Goal: Information Seeking & Learning: Learn about a topic

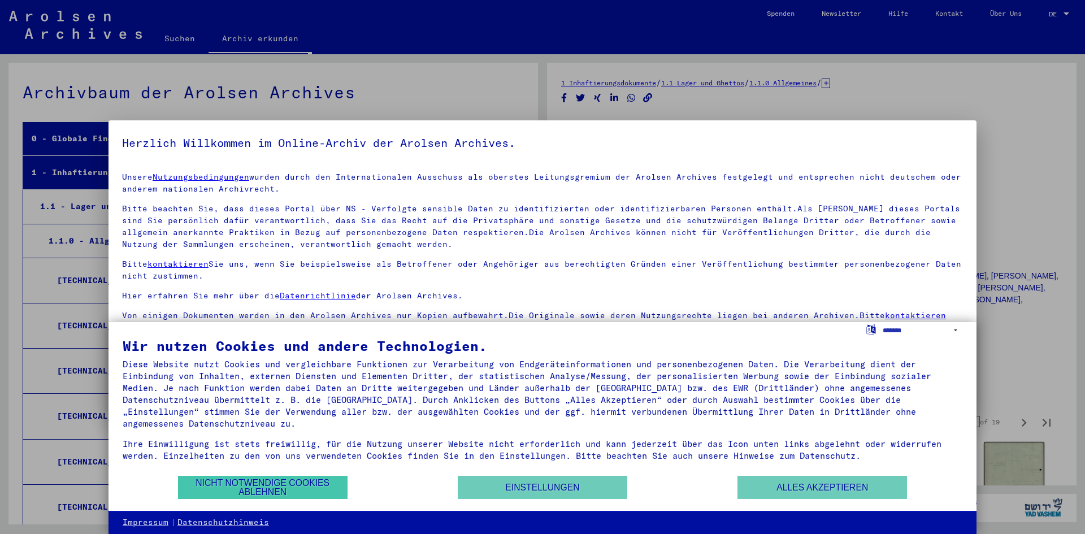
scroll to position [5263, 0]
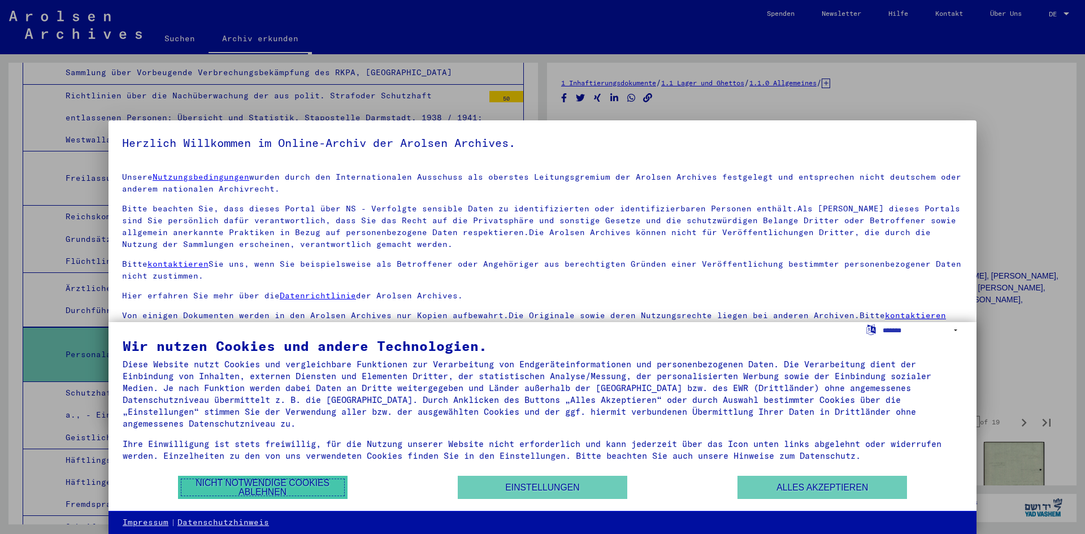
click at [237, 488] on button "Nicht notwendige Cookies ablehnen" at bounding box center [263, 487] width 170 height 23
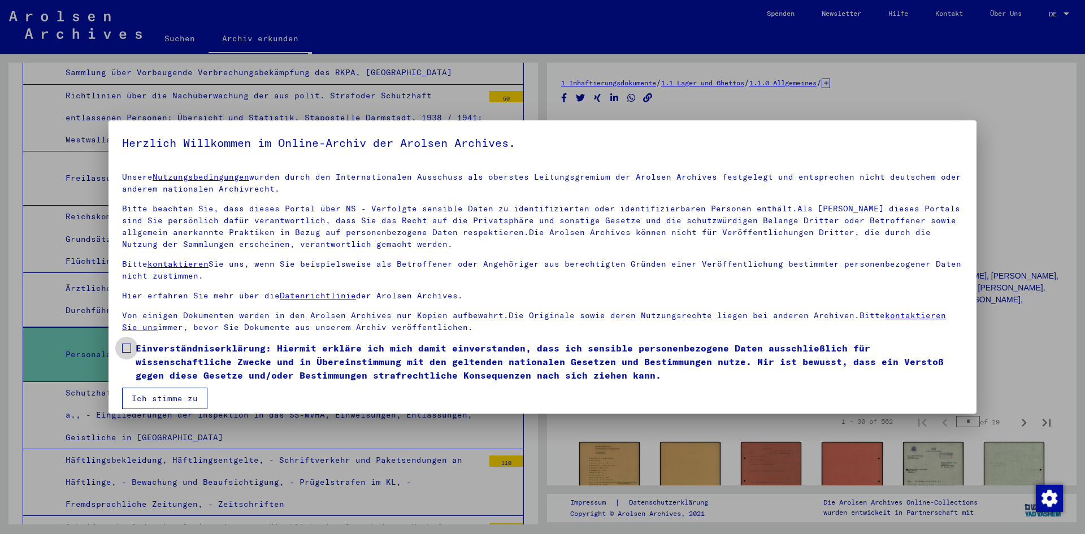
click at [125, 348] on span at bounding box center [126, 348] width 9 height 9
click at [157, 400] on button "Ich stimme zu" at bounding box center [164, 398] width 85 height 21
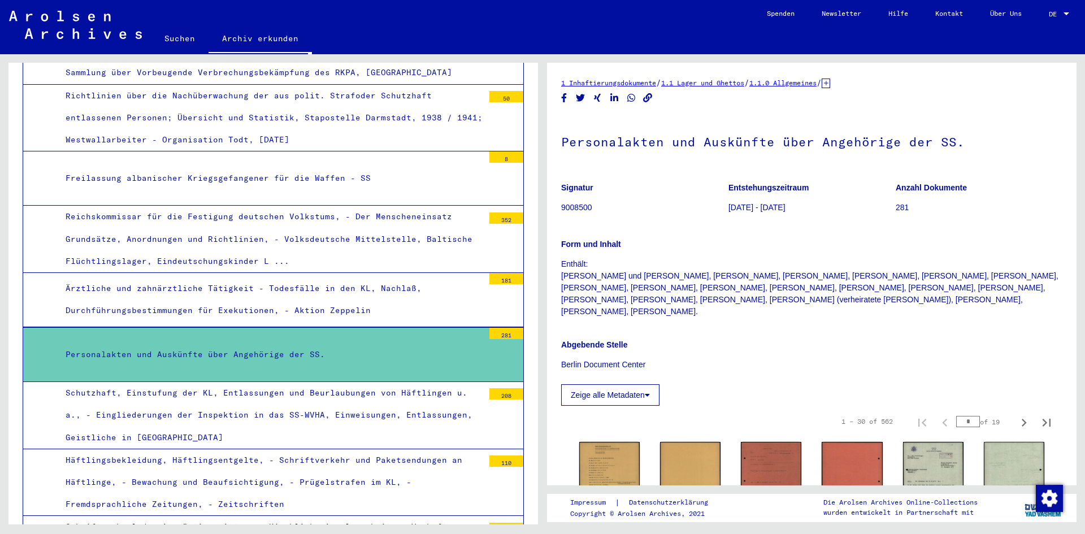
click at [227, 344] on div "Personalakten und Auskünfte über Angehörige der SS." at bounding box center [270, 355] width 427 height 22
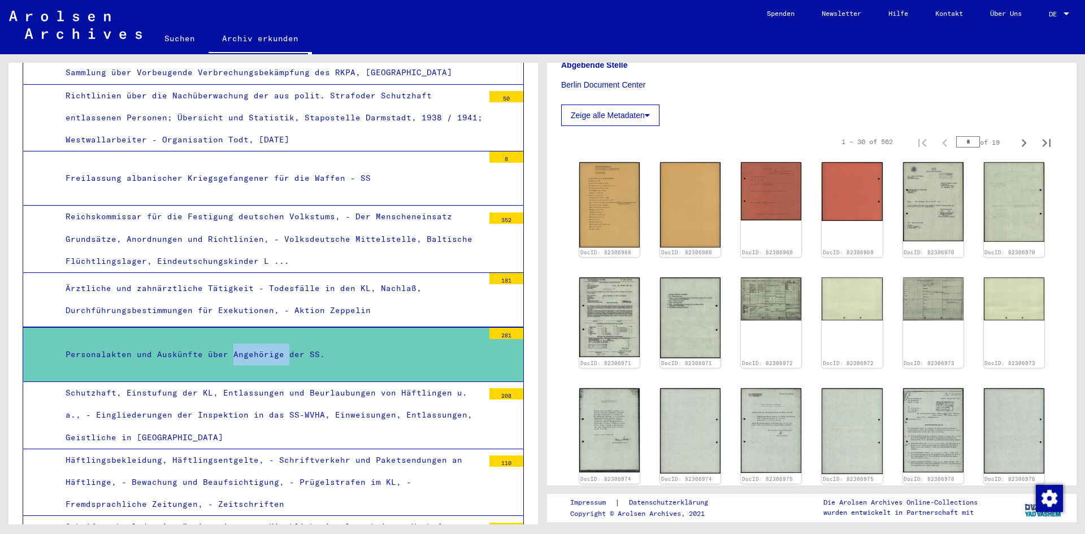
scroll to position [249, 0]
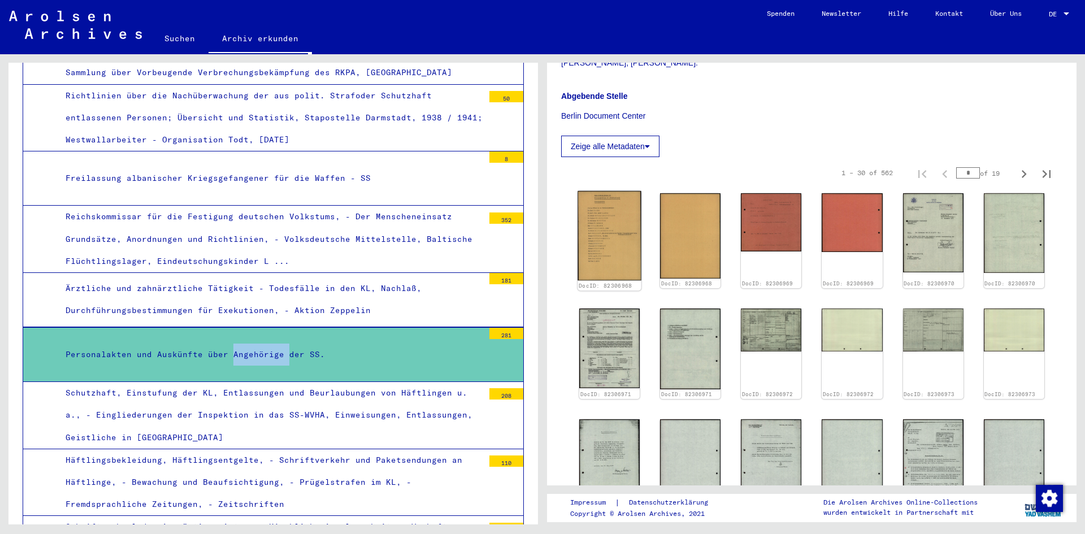
click at [618, 219] on img at bounding box center [610, 235] width 64 height 89
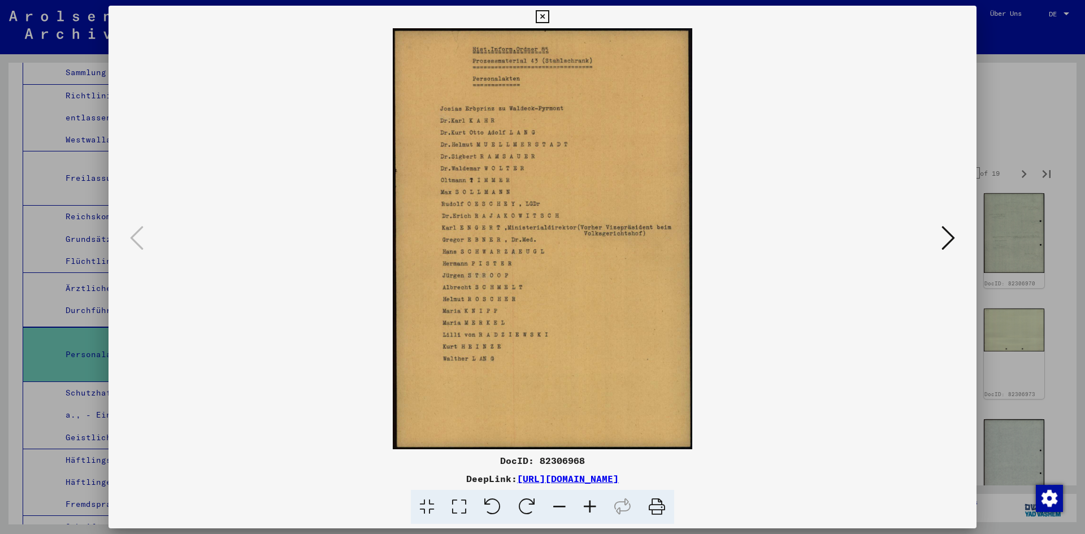
click at [618, 219] on img at bounding box center [542, 238] width 791 height 421
click at [954, 239] on icon at bounding box center [949, 237] width 14 height 27
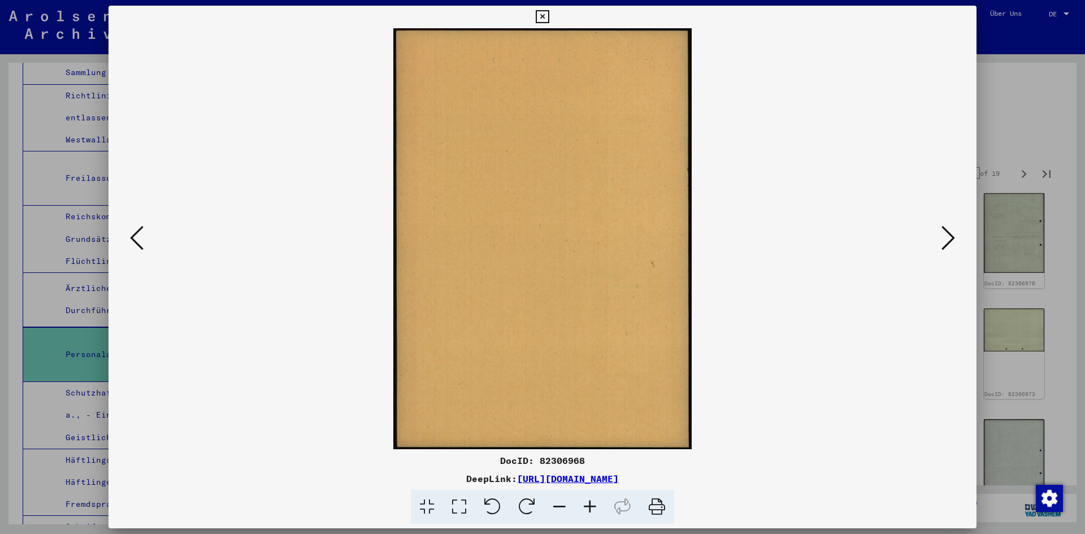
click at [954, 239] on icon at bounding box center [949, 237] width 14 height 27
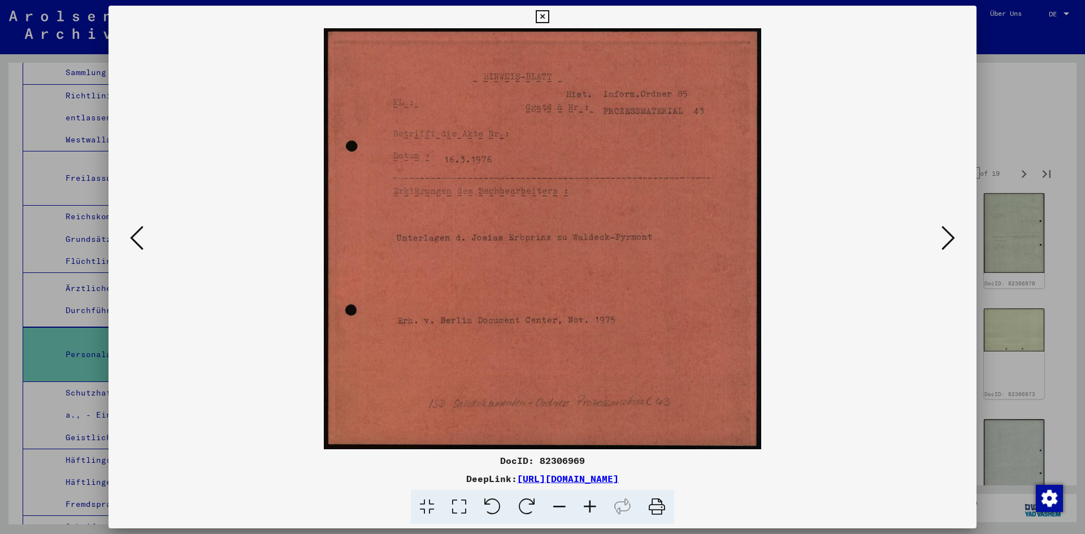
click at [954, 239] on icon at bounding box center [949, 237] width 14 height 27
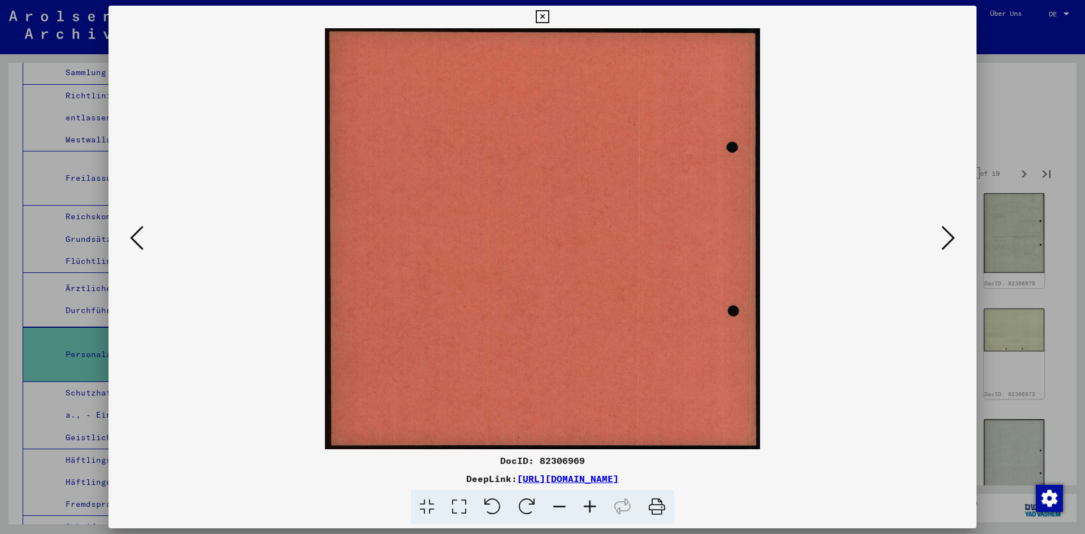
click at [954, 239] on icon at bounding box center [949, 237] width 14 height 27
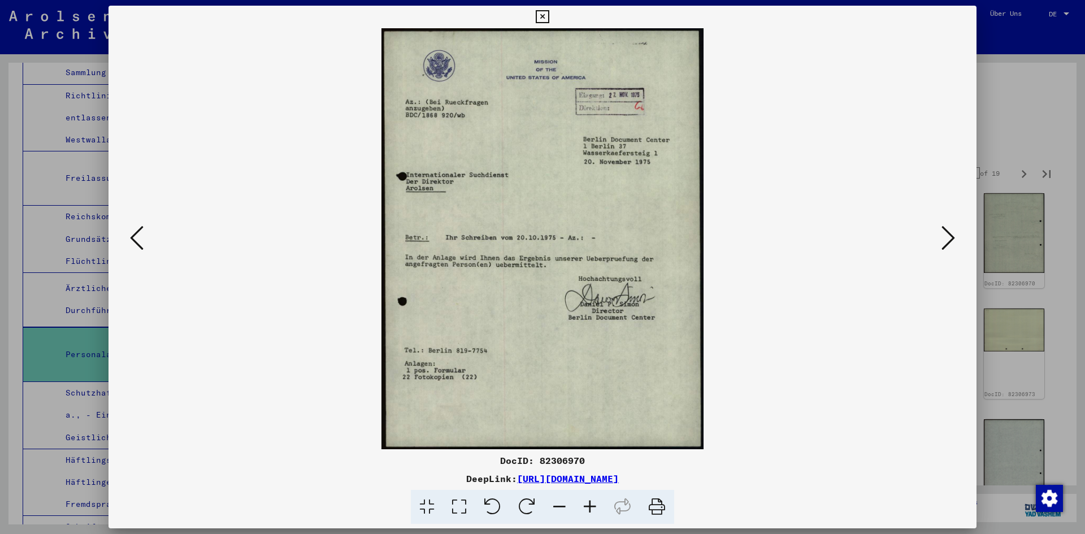
click at [954, 239] on icon at bounding box center [949, 237] width 14 height 27
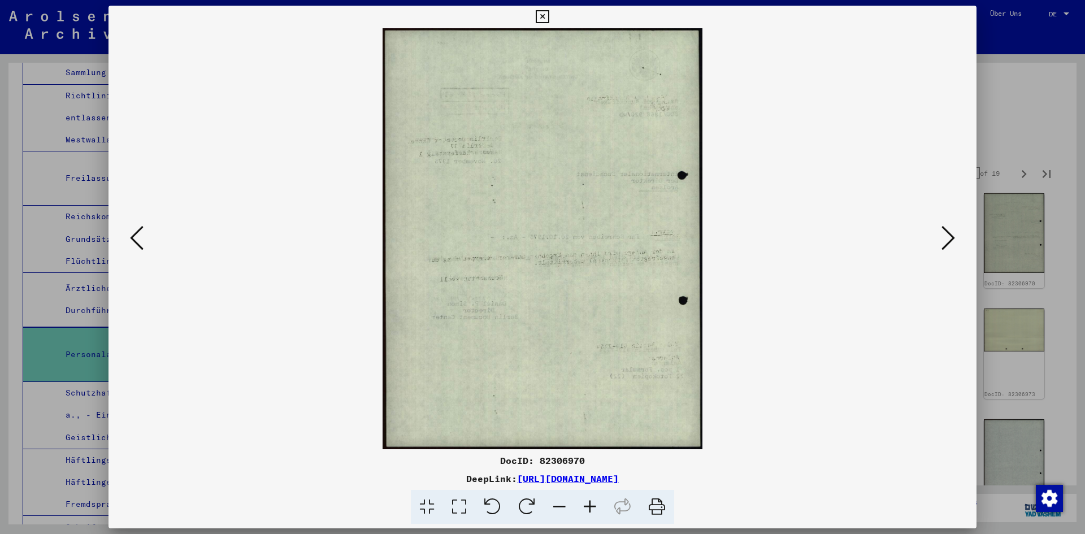
click at [954, 239] on icon at bounding box center [949, 237] width 14 height 27
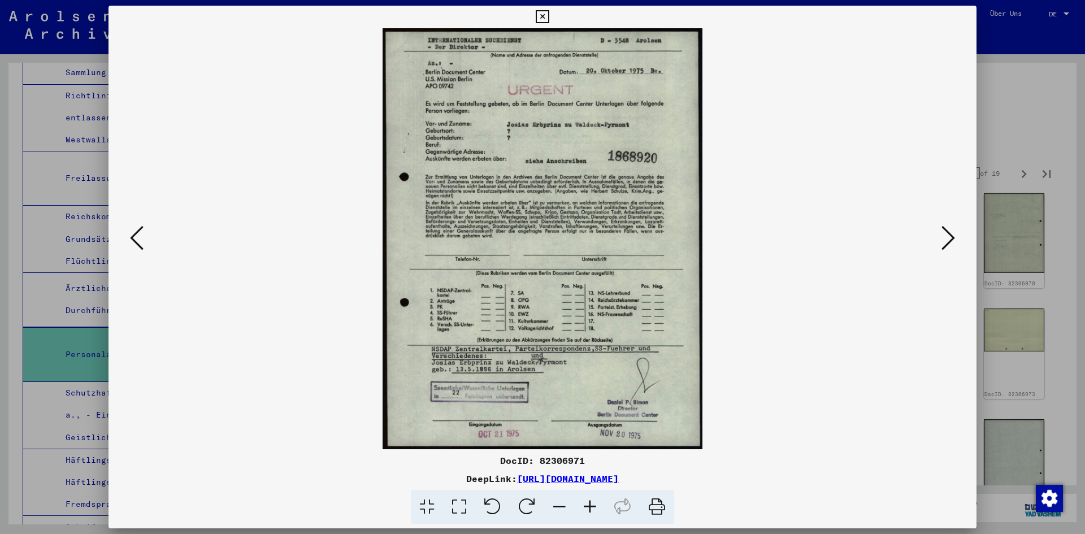
click at [954, 239] on icon at bounding box center [949, 237] width 14 height 27
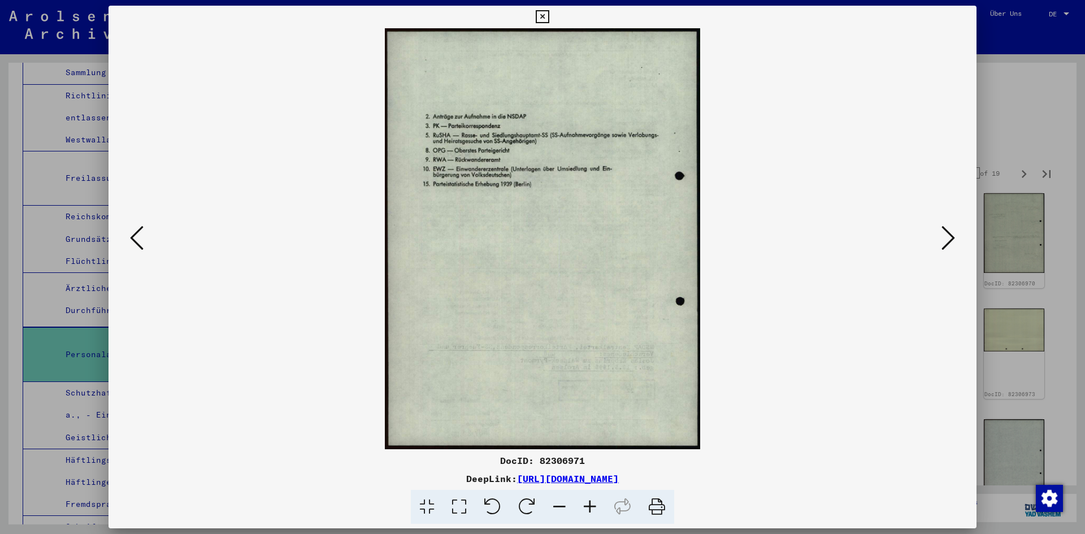
click at [954, 239] on icon at bounding box center [949, 237] width 14 height 27
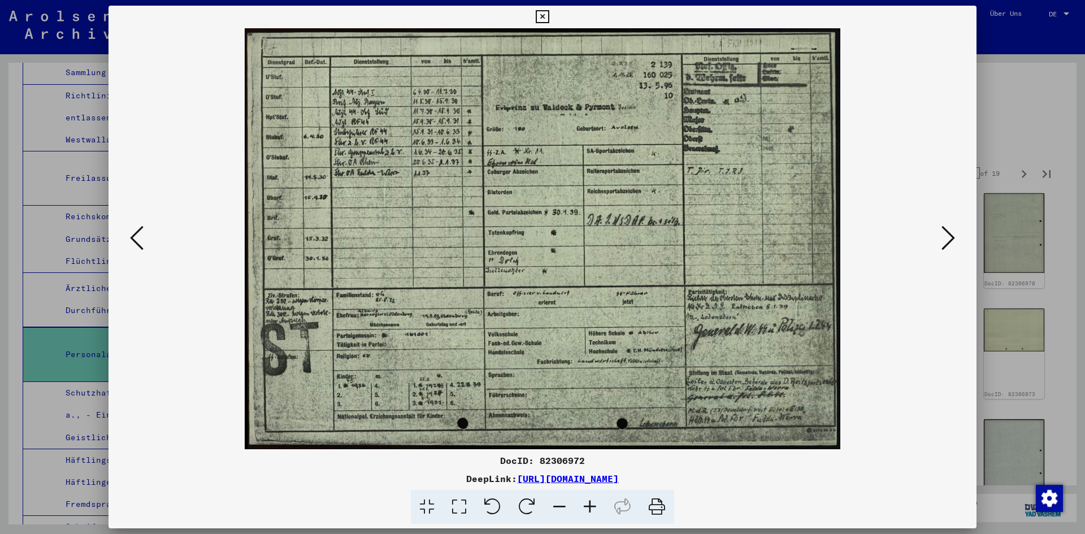
click at [954, 239] on icon at bounding box center [949, 237] width 14 height 27
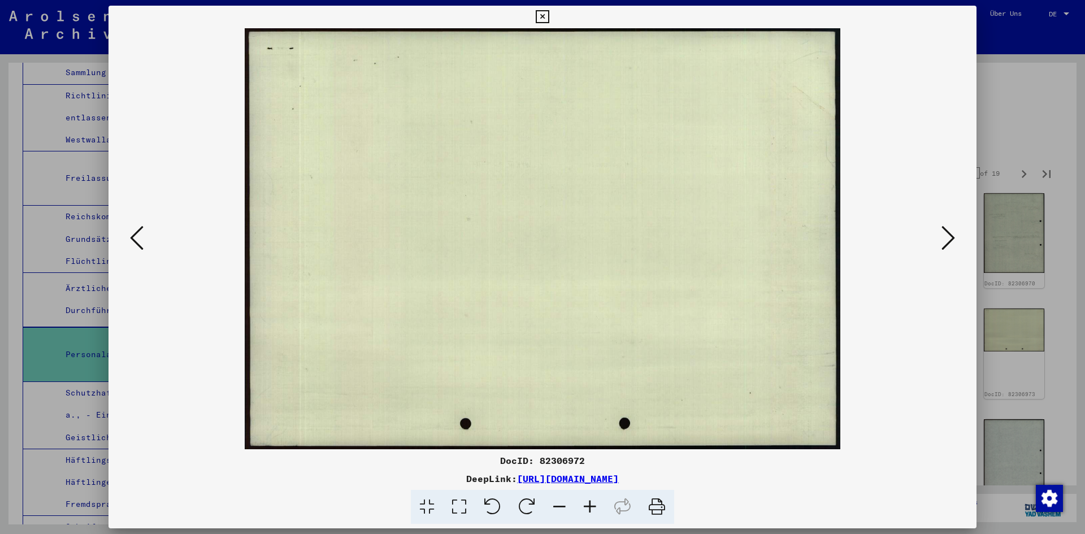
click at [954, 239] on icon at bounding box center [949, 237] width 14 height 27
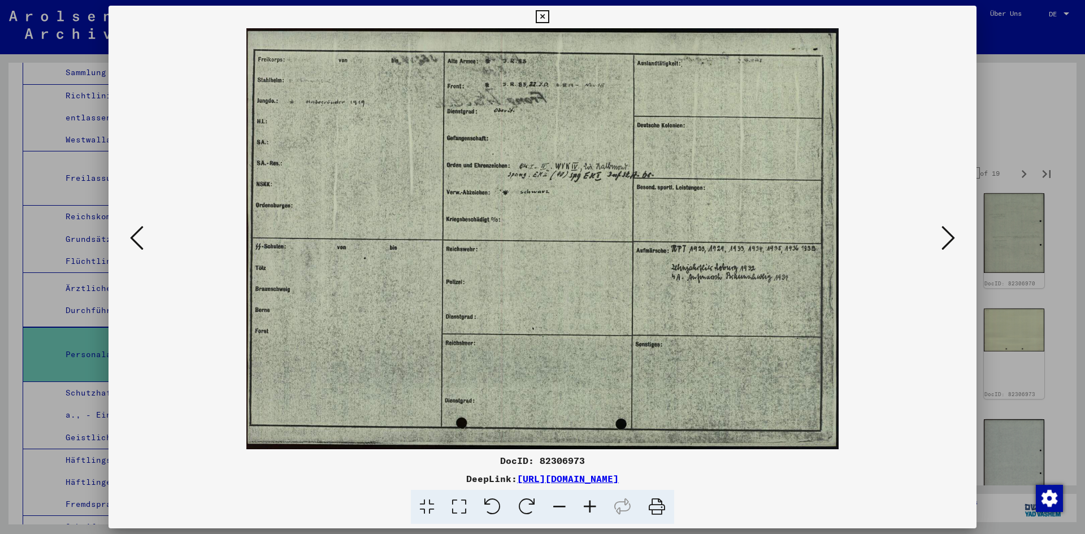
click at [954, 239] on icon at bounding box center [949, 237] width 14 height 27
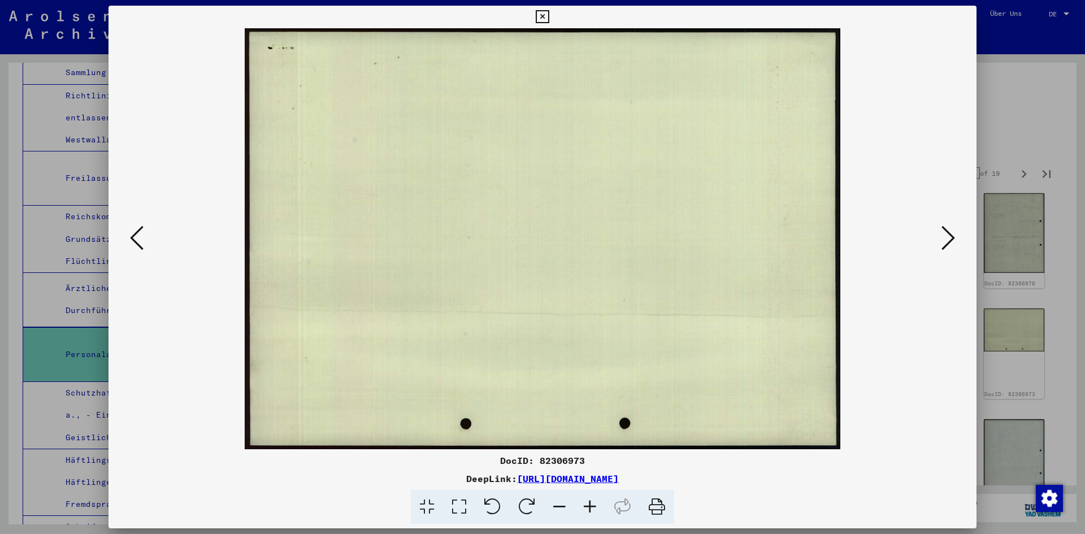
click at [954, 239] on icon at bounding box center [949, 237] width 14 height 27
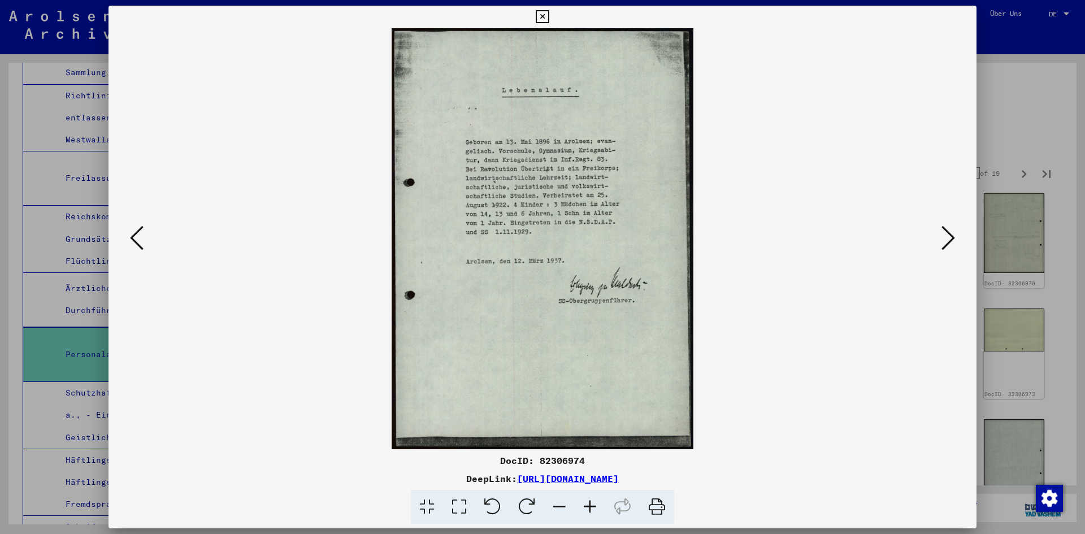
click at [954, 239] on icon at bounding box center [949, 237] width 14 height 27
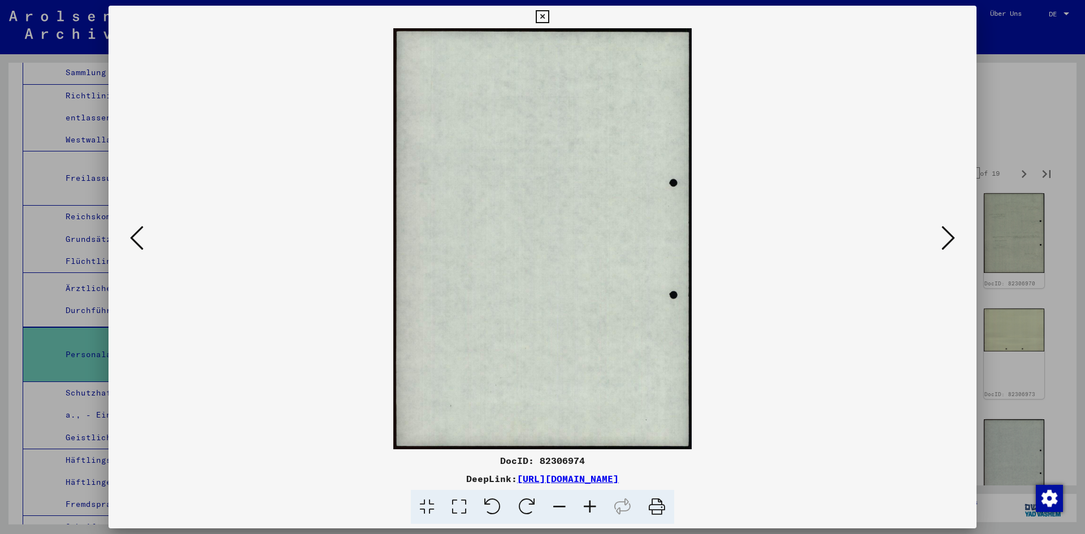
click at [954, 239] on icon at bounding box center [949, 237] width 14 height 27
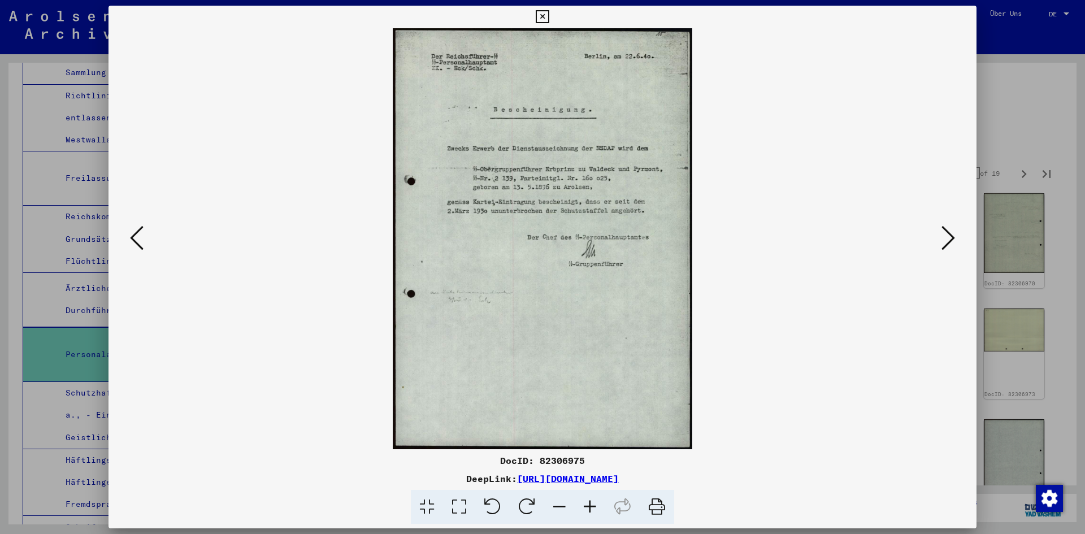
click at [954, 239] on icon at bounding box center [949, 237] width 14 height 27
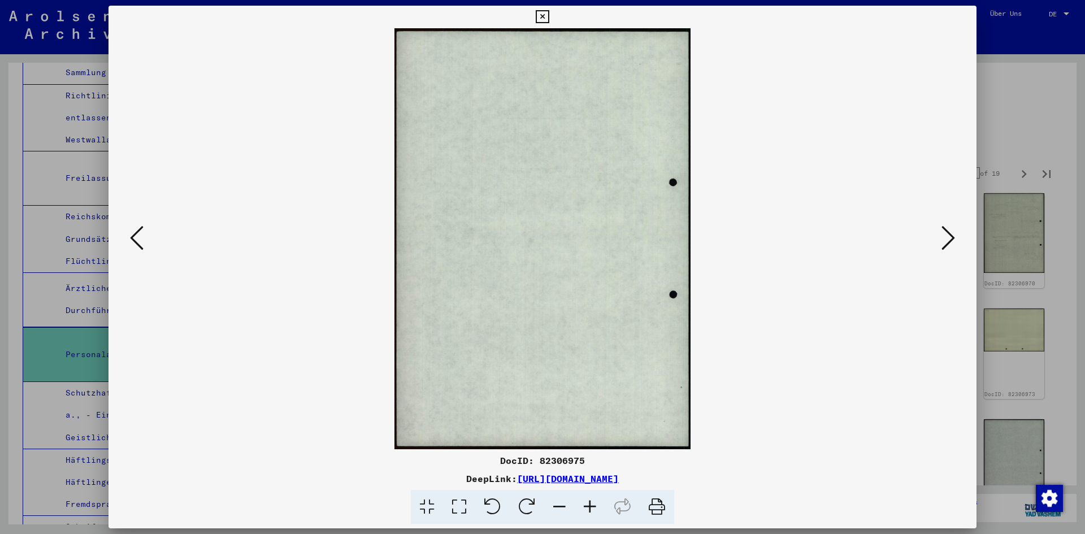
click at [954, 239] on icon at bounding box center [949, 237] width 14 height 27
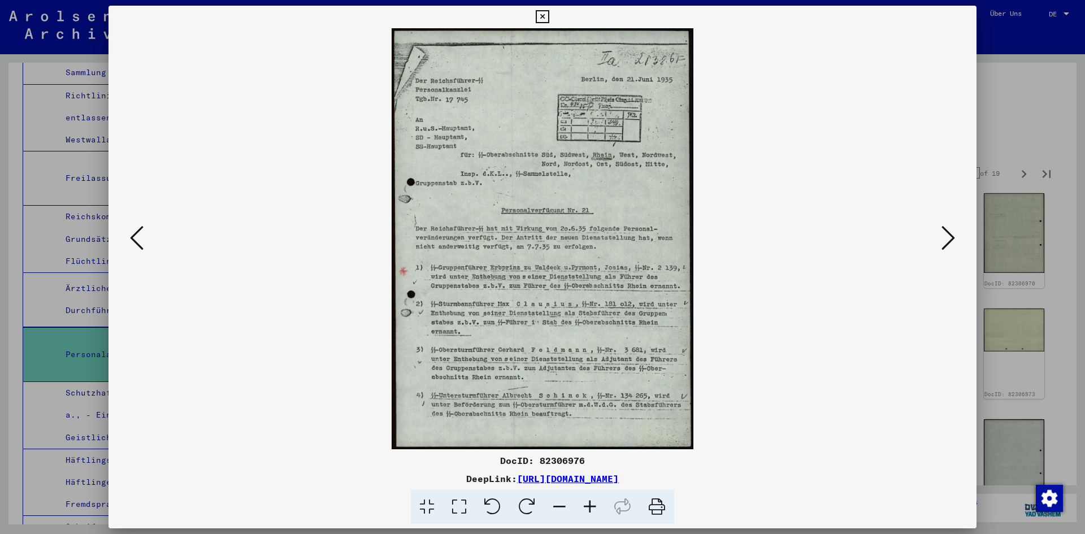
click at [954, 239] on icon at bounding box center [949, 237] width 14 height 27
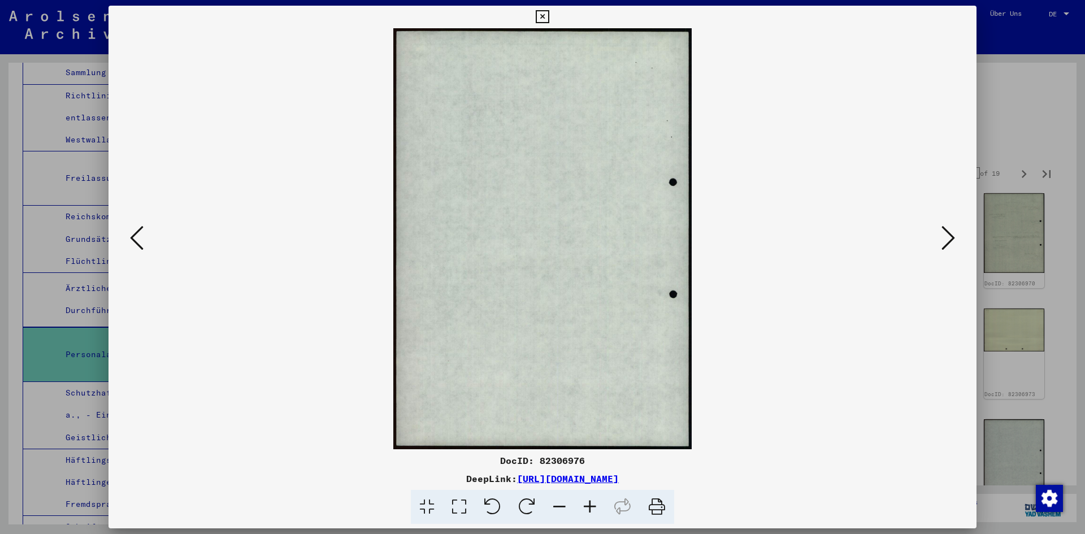
click at [954, 239] on icon at bounding box center [949, 237] width 14 height 27
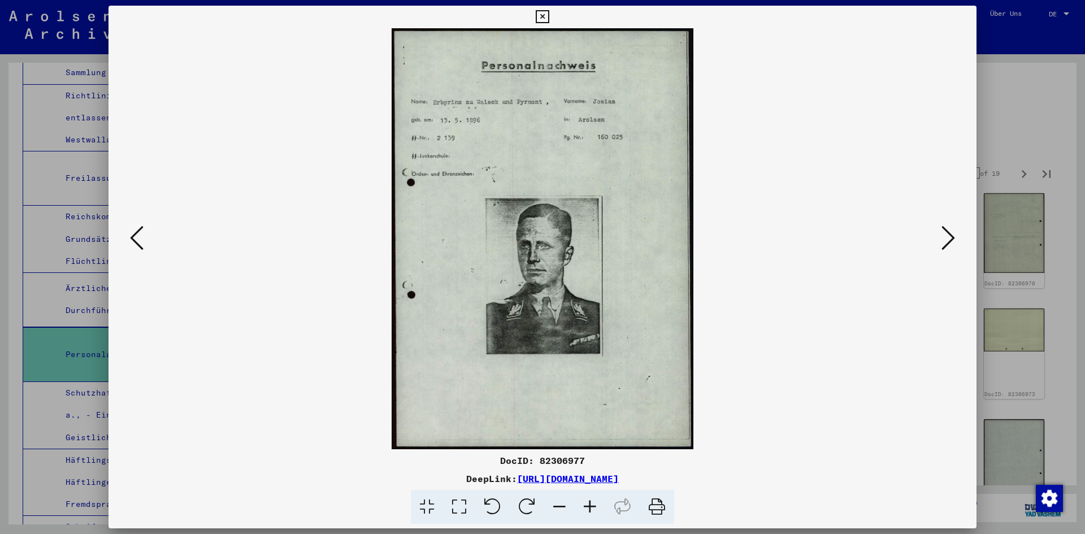
click at [954, 239] on icon at bounding box center [949, 237] width 14 height 27
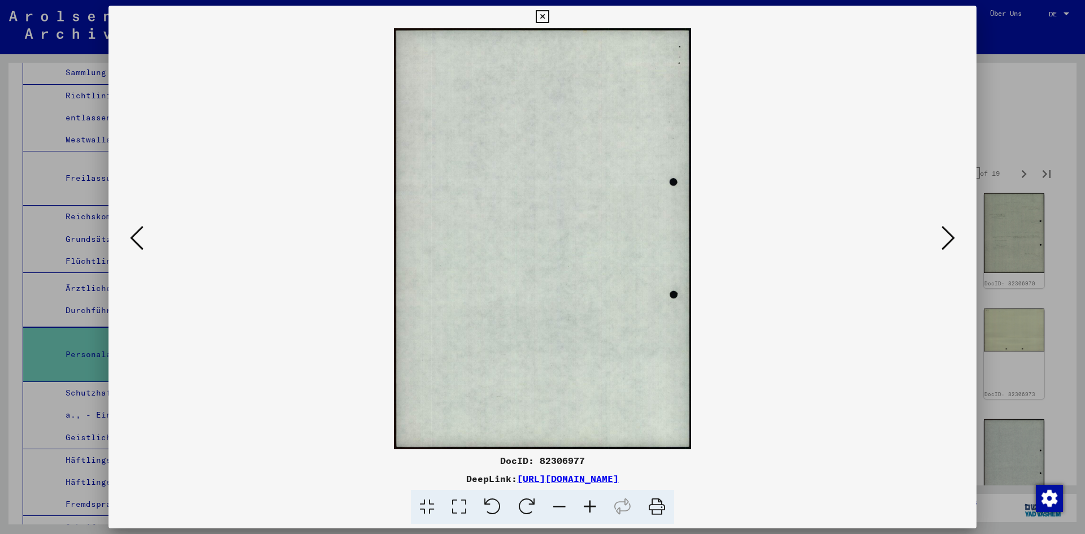
click at [954, 239] on icon at bounding box center [949, 237] width 14 height 27
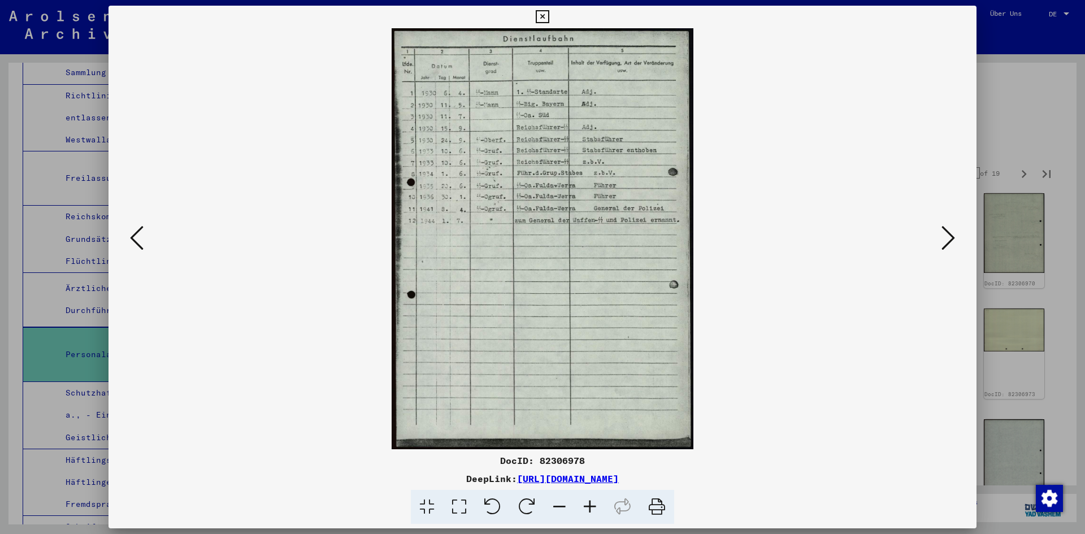
click at [954, 239] on icon at bounding box center [949, 237] width 14 height 27
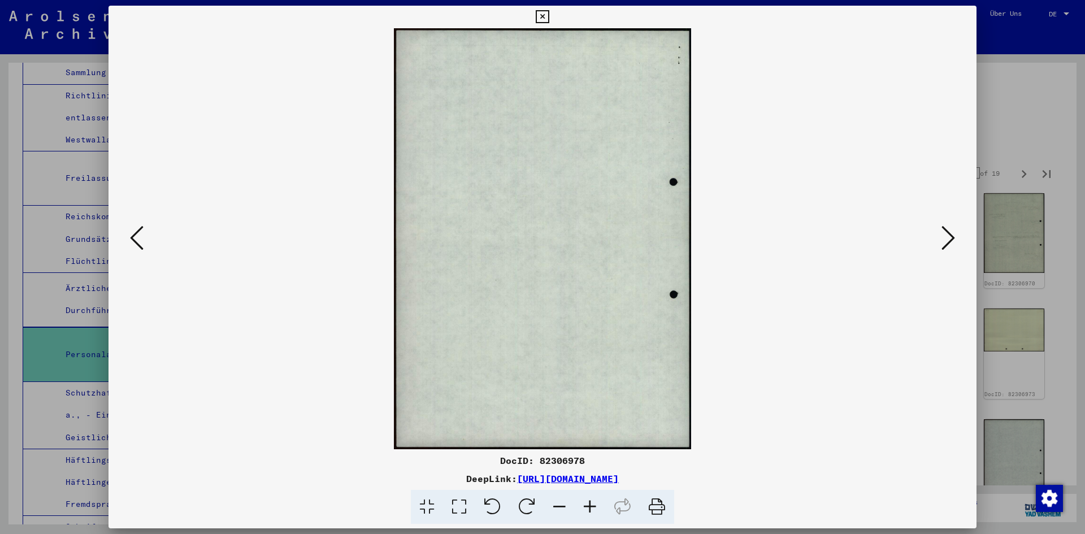
click at [954, 239] on icon at bounding box center [949, 237] width 14 height 27
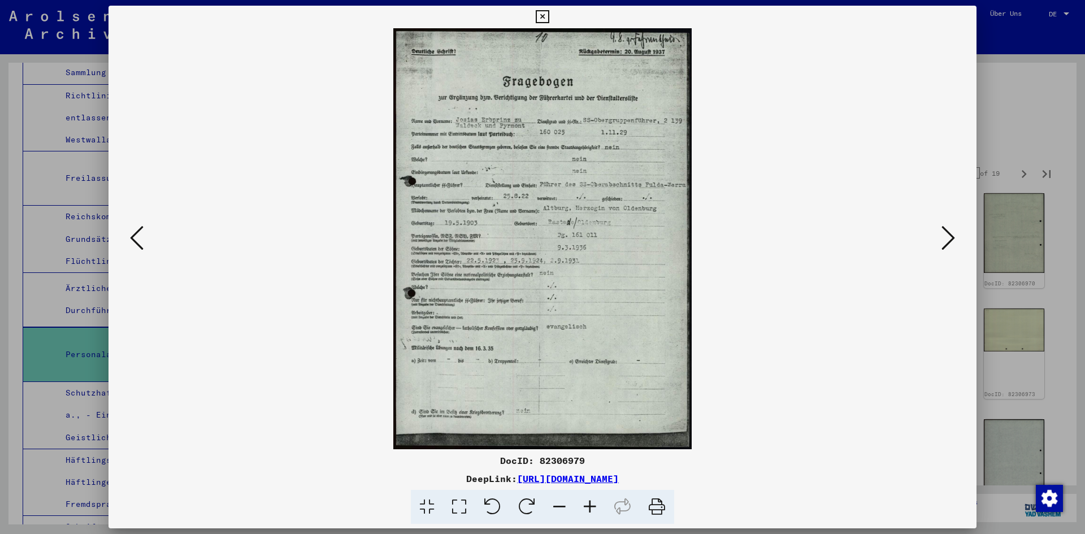
click at [543, 15] on icon at bounding box center [542, 17] width 13 height 14
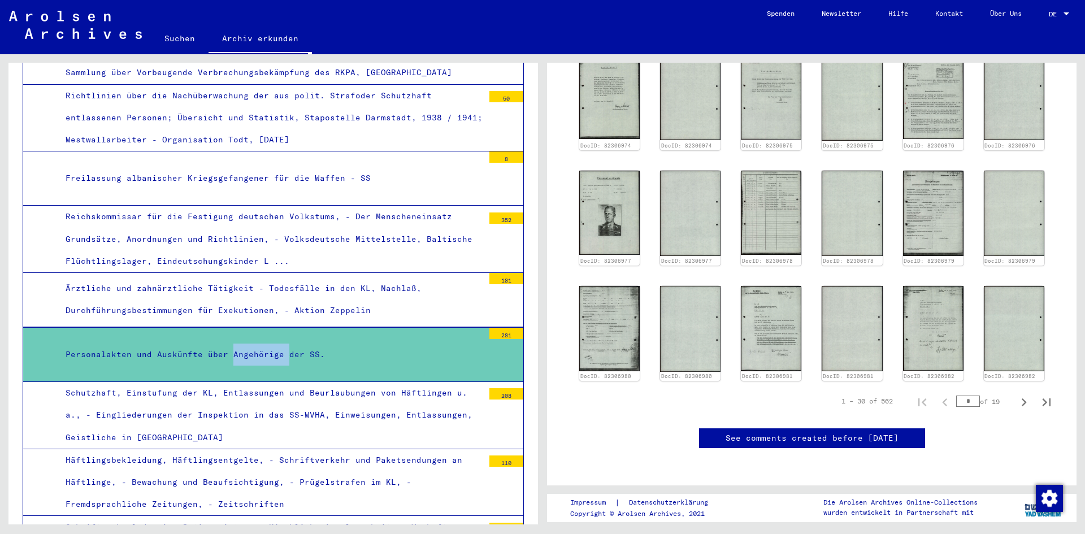
scroll to position [693, 0]
click at [1016, 395] on icon "Next page" at bounding box center [1024, 403] width 16 height 16
type input "*"
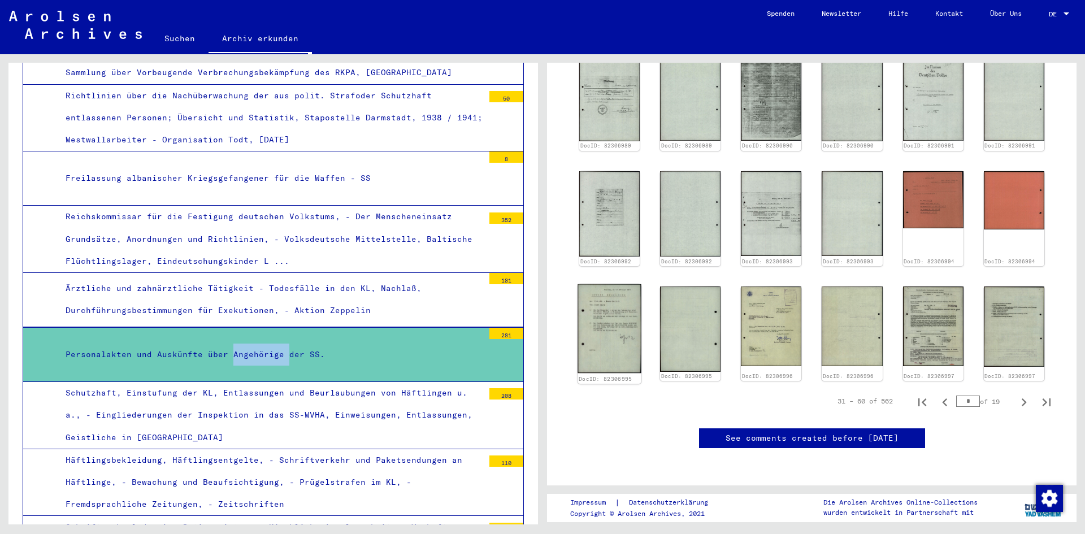
click at [622, 284] on img at bounding box center [610, 328] width 64 height 89
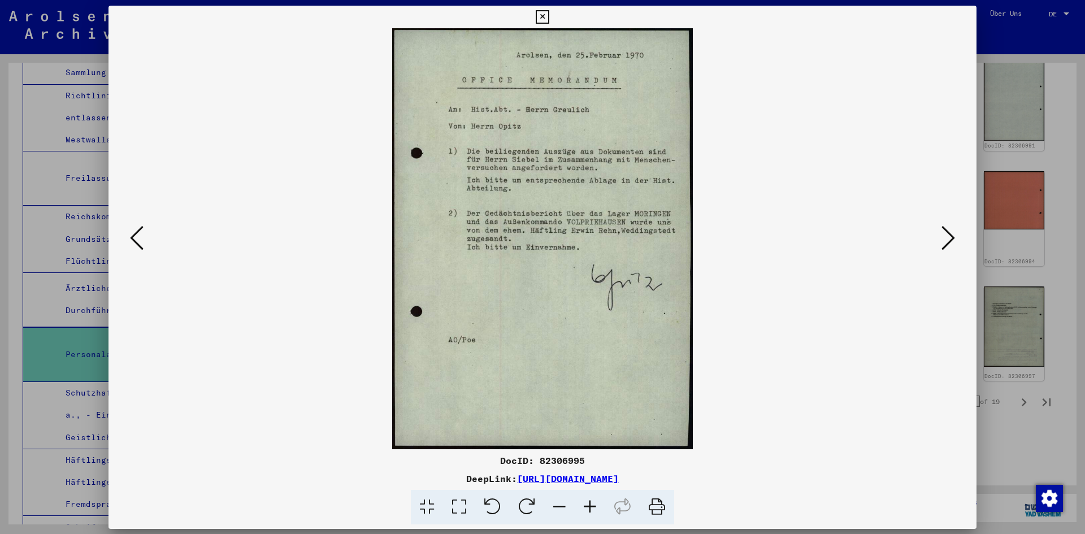
click at [622, 239] on img at bounding box center [542, 238] width 791 height 421
click at [544, 17] on icon at bounding box center [542, 17] width 13 height 14
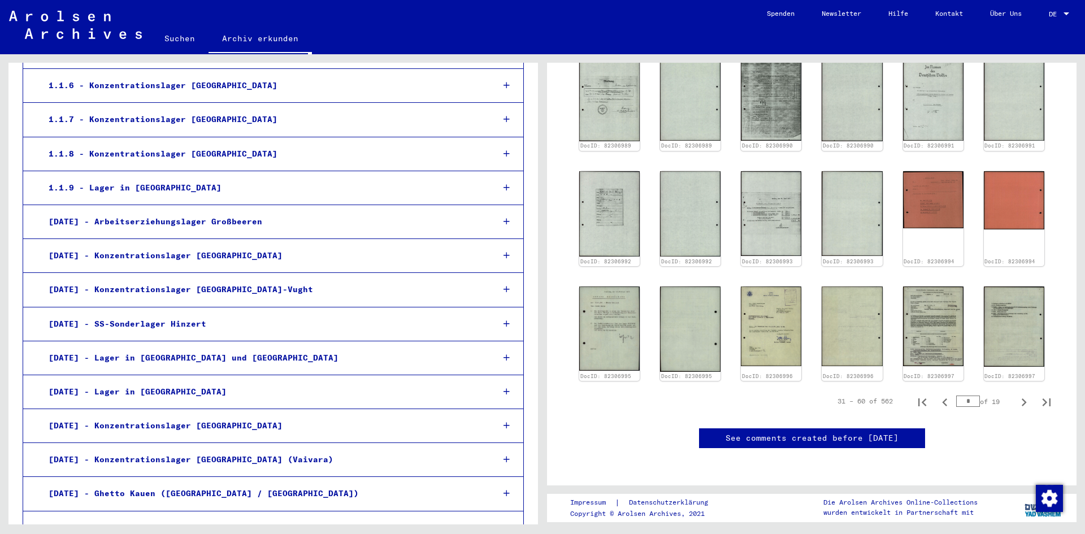
scroll to position [6224, 0]
click at [504, 387] on icon at bounding box center [507, 391] width 6 height 8
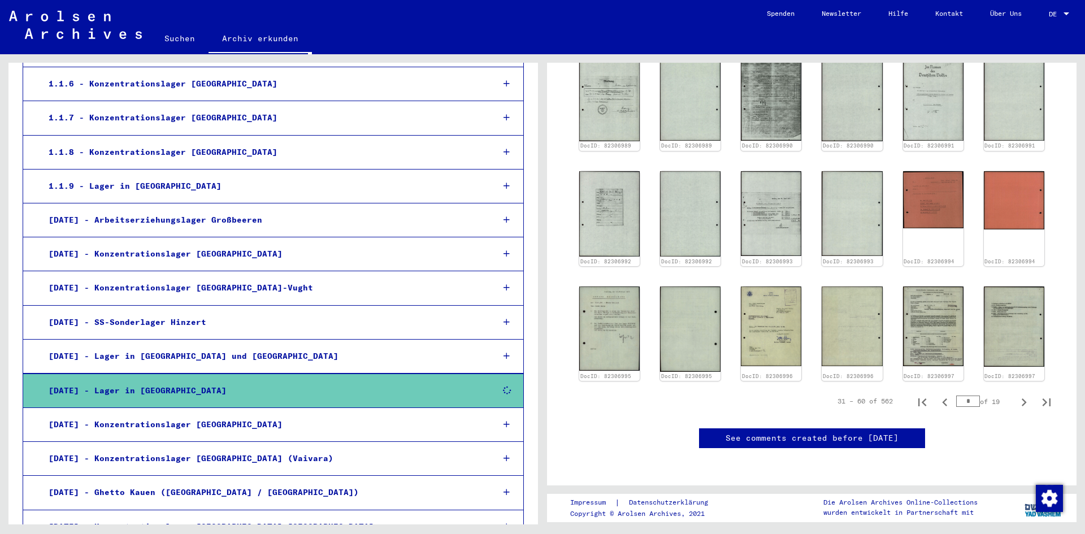
scroll to position [6223, 0]
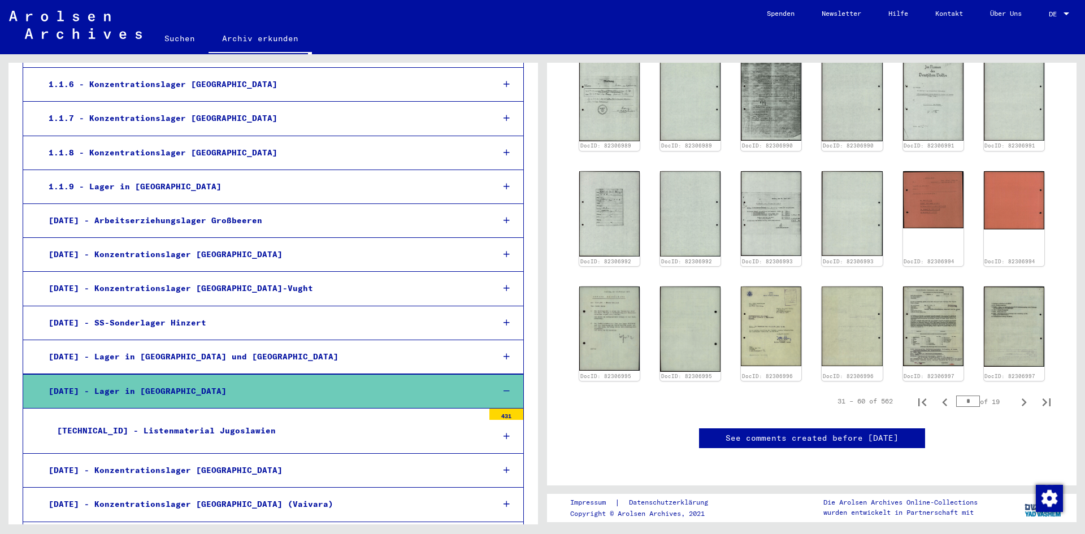
click at [504, 387] on icon at bounding box center [507, 391] width 6 height 8
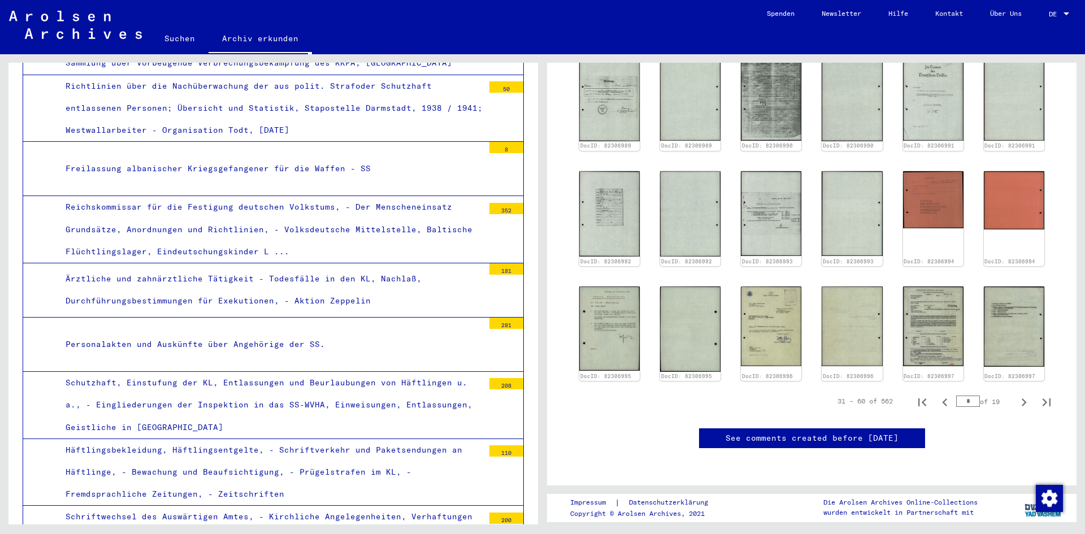
scroll to position [5258, 0]
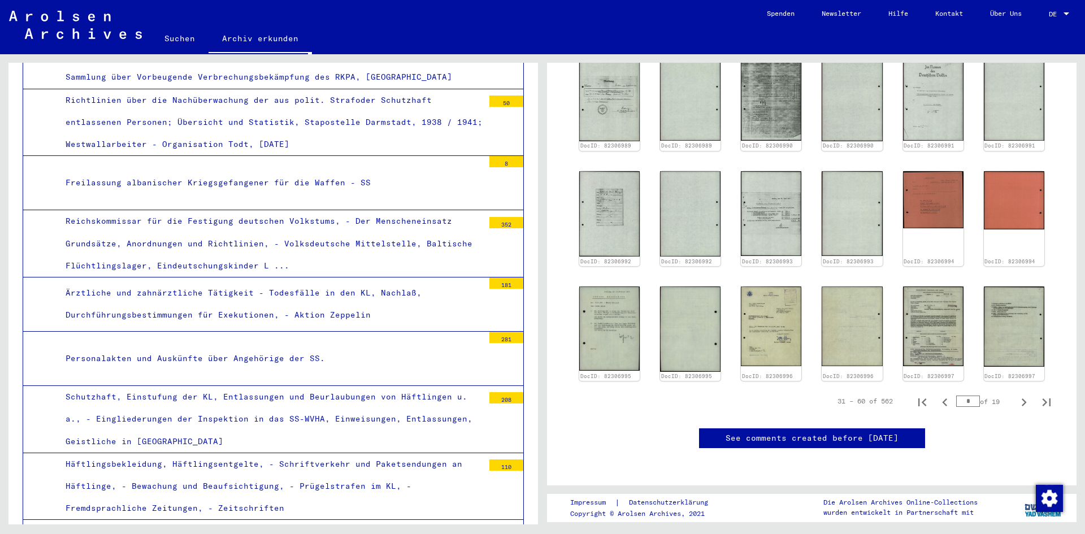
click at [233, 348] on div "Personalakten und Auskünfte über Angehörige der SS." at bounding box center [270, 359] width 427 height 22
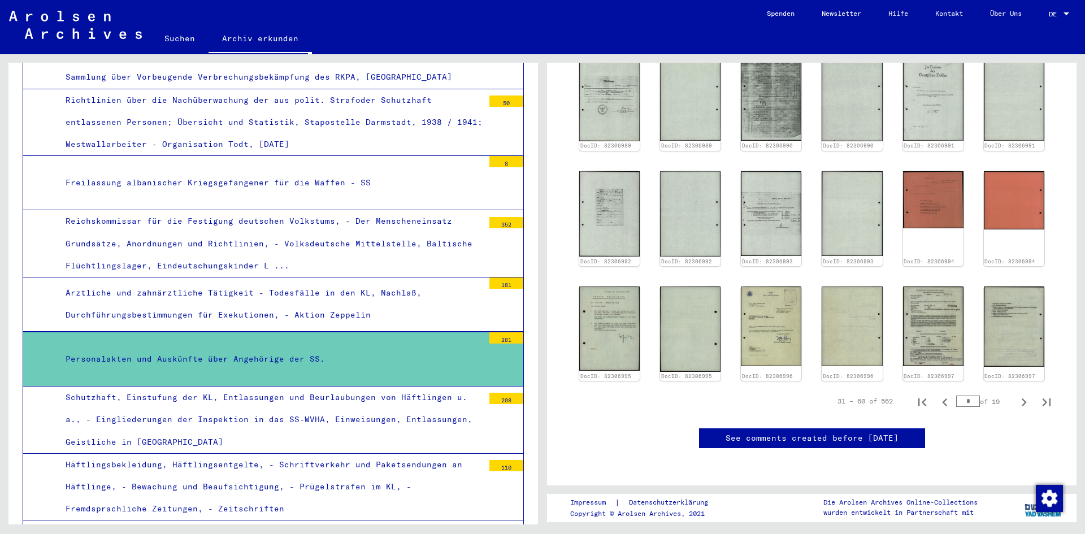
click at [233, 348] on div "Personalakten und Auskünfte über Angehörige der SS." at bounding box center [270, 359] width 427 height 22
click at [341, 348] on div "Personalakten und Auskünfte über Angehörige der SS." at bounding box center [270, 359] width 427 height 22
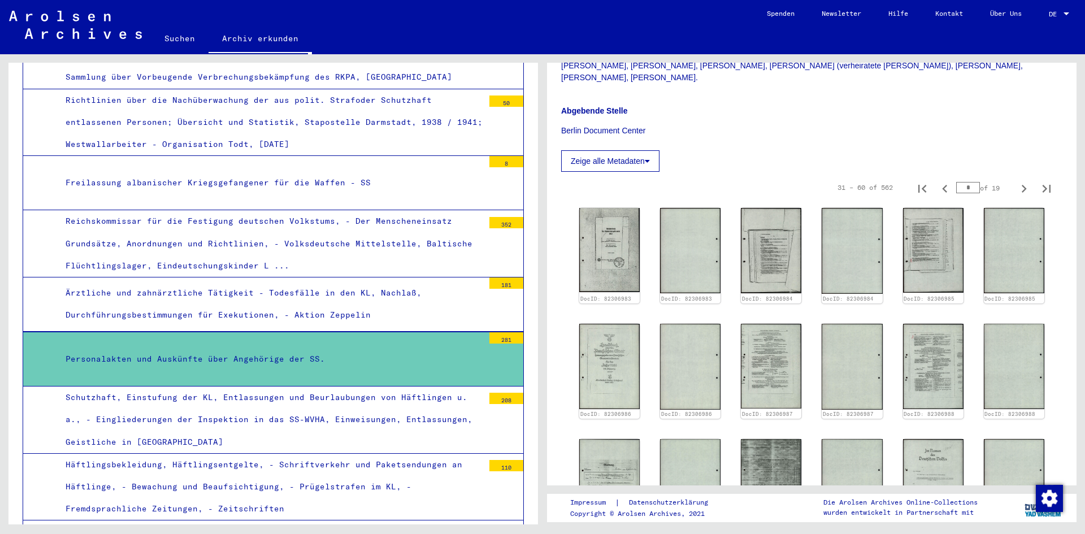
scroll to position [0, 0]
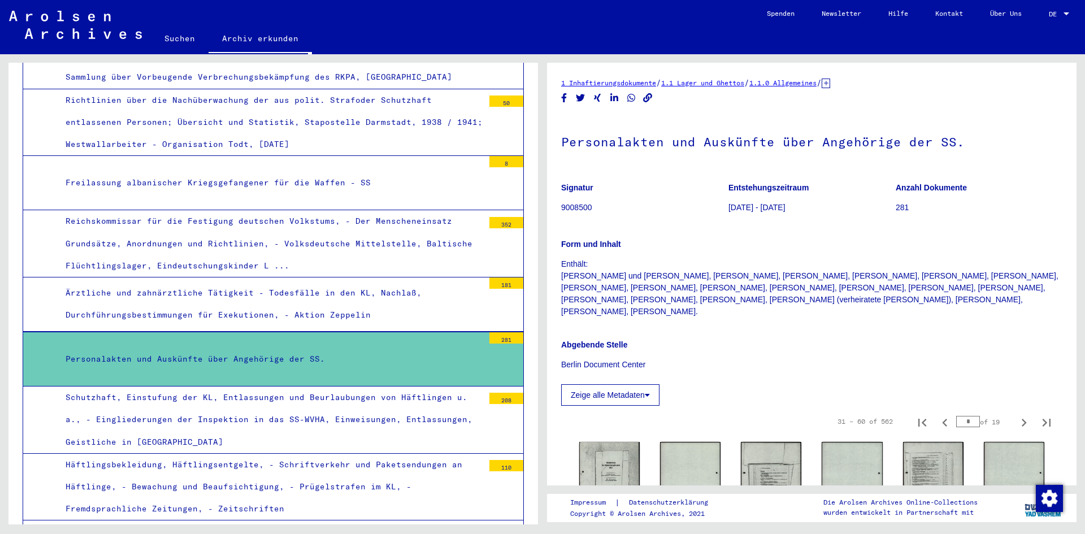
click at [648, 391] on icon at bounding box center [647, 395] width 5 height 8
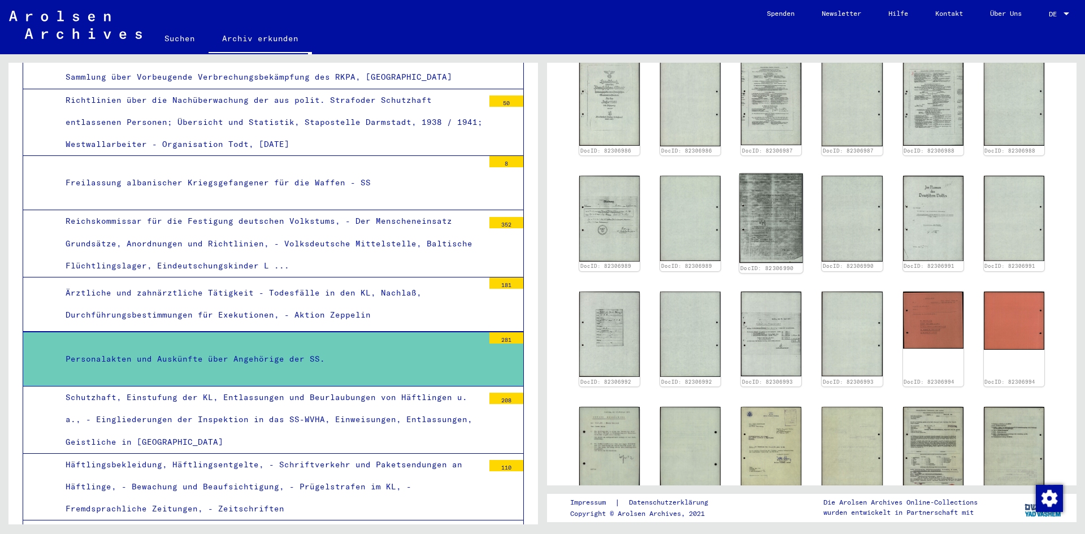
scroll to position [735, 0]
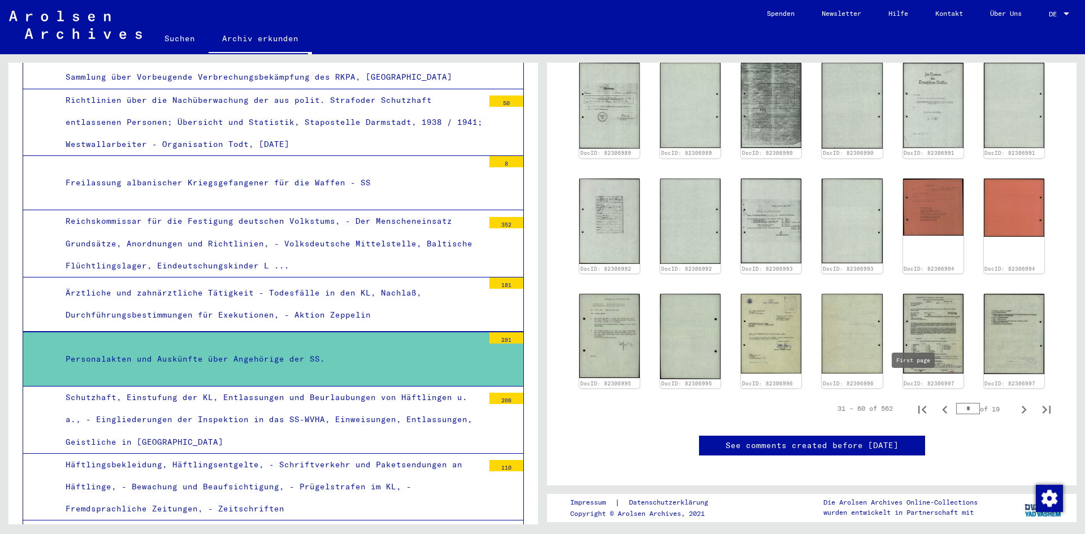
click at [915, 402] on icon "First page" at bounding box center [923, 410] width 16 height 16
type input "*"
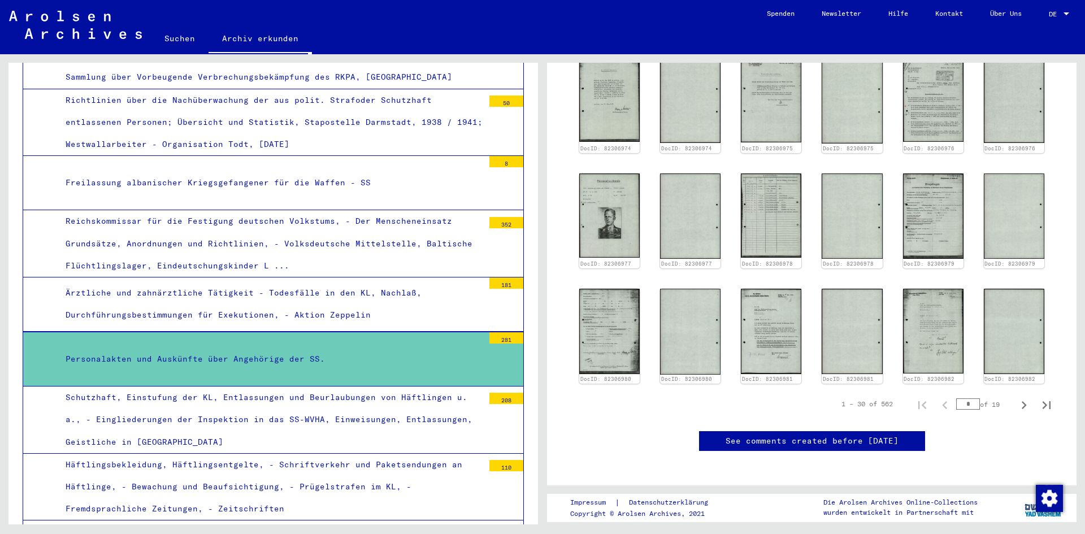
click at [774, 435] on link "See comments created before [DATE]" at bounding box center [812, 441] width 173 height 12
